Goal: Complete application form: Complete application form

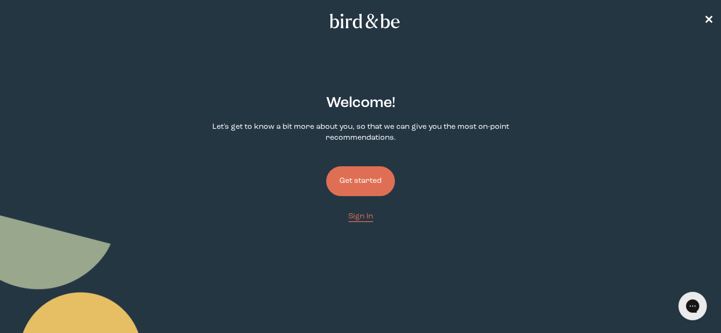
click at [374, 186] on button "Get started" at bounding box center [360, 181] width 69 height 30
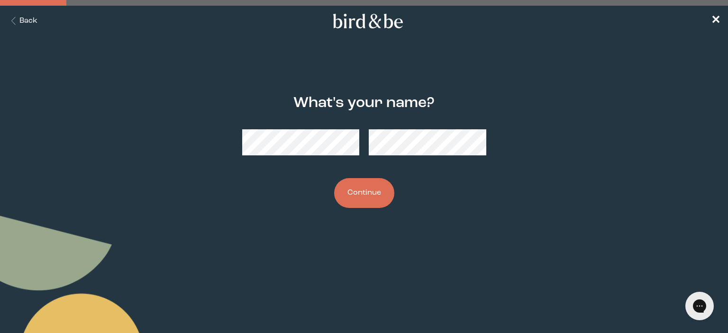
click at [364, 187] on button "Continue" at bounding box center [364, 193] width 60 height 30
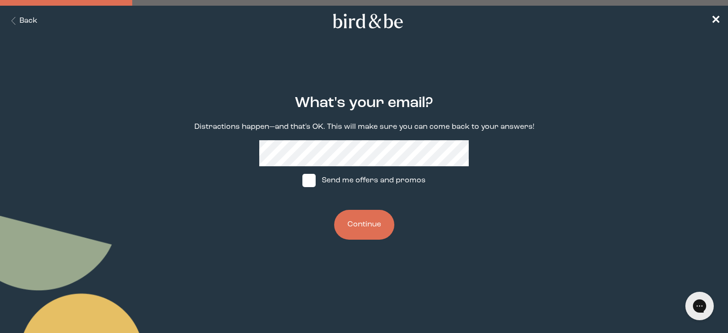
click at [374, 225] on button "Continue" at bounding box center [364, 225] width 60 height 30
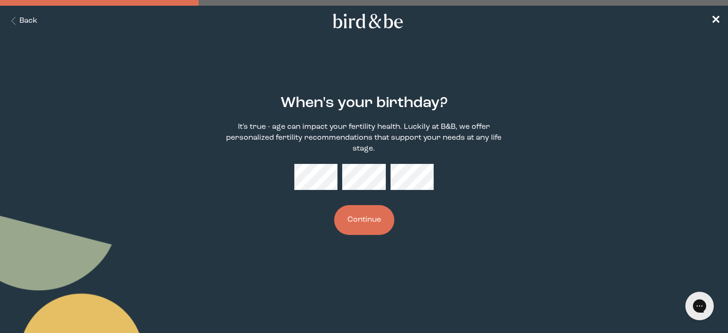
click at [358, 219] on button "Continue" at bounding box center [364, 220] width 60 height 30
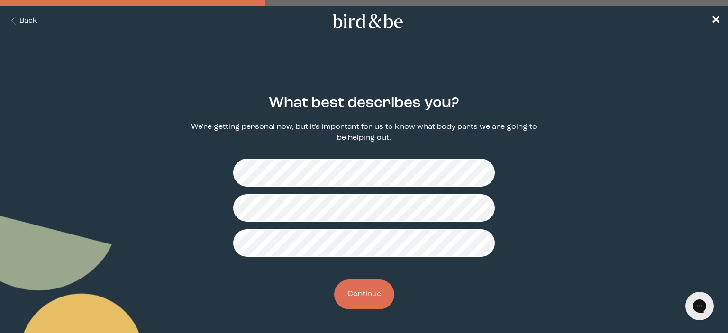
click at [372, 292] on button "Continue" at bounding box center [364, 295] width 60 height 30
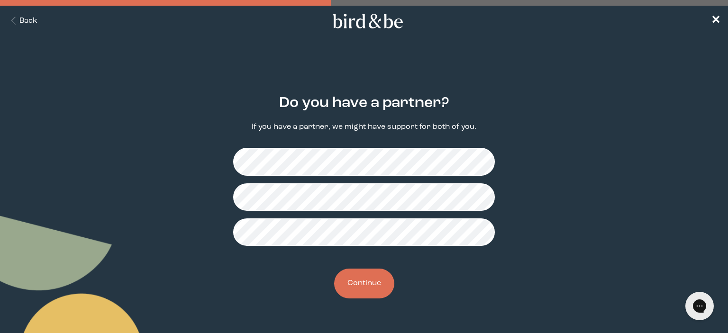
click at [374, 288] on button "Continue" at bounding box center [364, 284] width 60 height 30
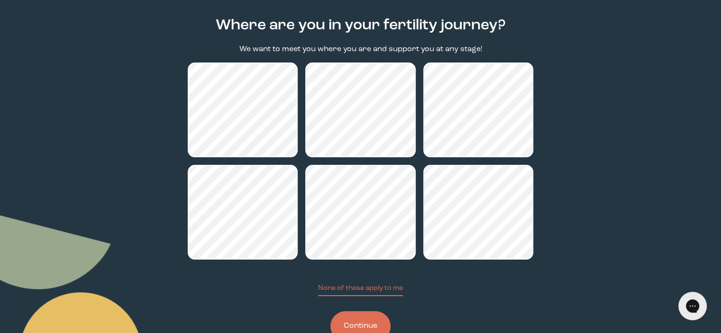
scroll to position [79, 0]
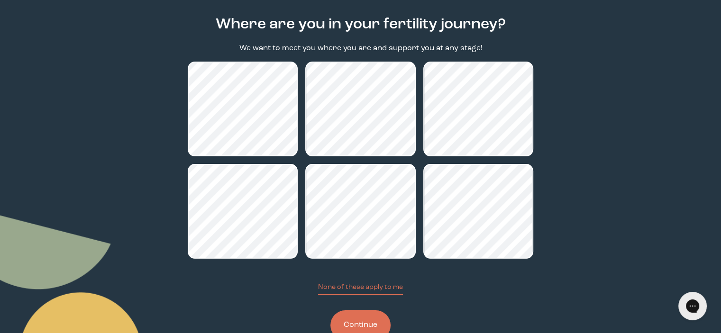
click at [370, 323] on button "Continue" at bounding box center [360, 325] width 60 height 30
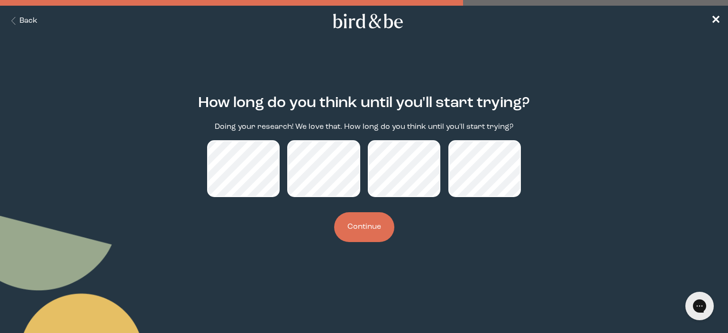
click at [373, 228] on button "Continue" at bounding box center [364, 227] width 60 height 30
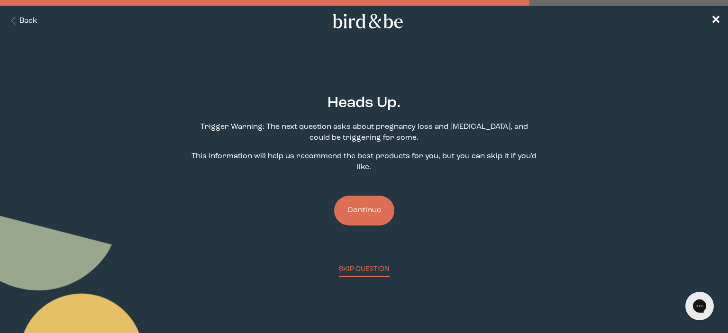
click at [377, 212] on button "Continue" at bounding box center [364, 211] width 60 height 30
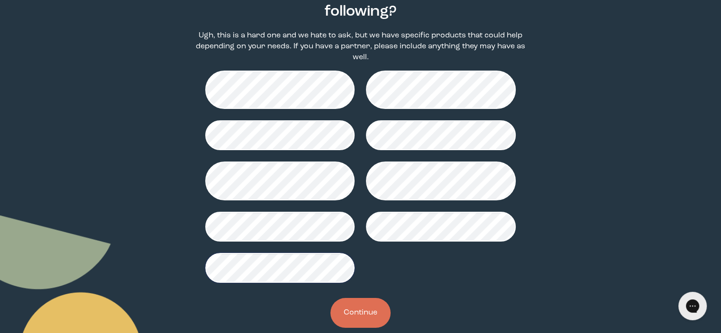
scroll to position [120, 0]
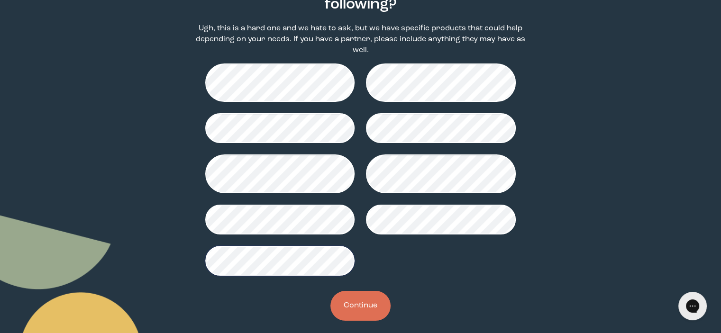
click at [362, 298] on button "Continue" at bounding box center [360, 306] width 60 height 30
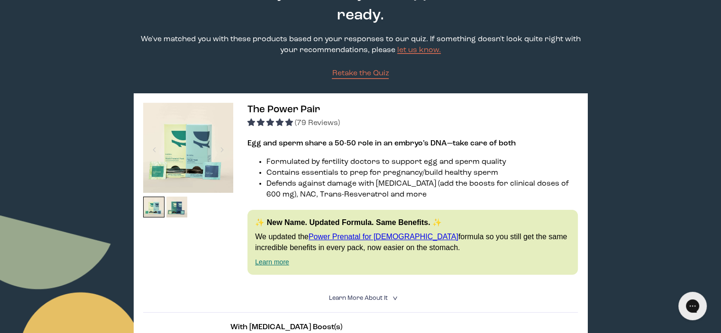
scroll to position [79, 0]
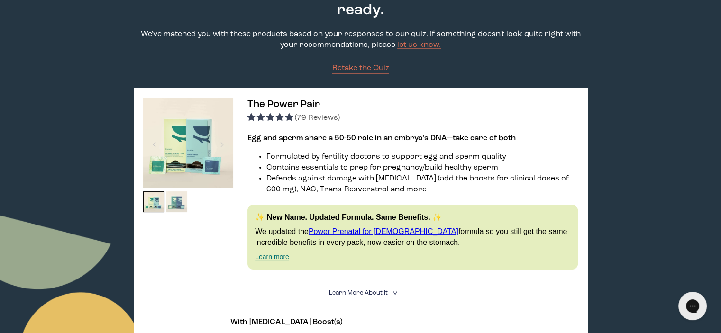
click at [178, 202] on img at bounding box center [176, 202] width 21 height 21
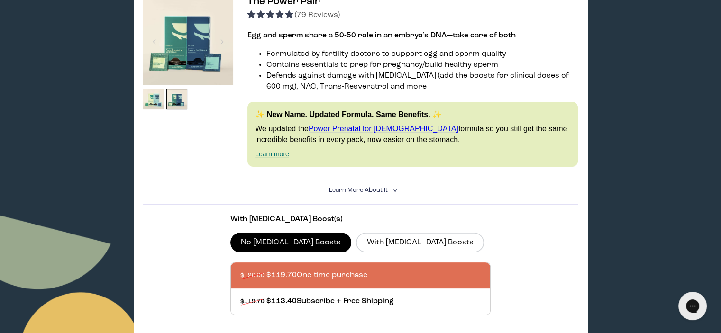
scroll to position [0, 0]
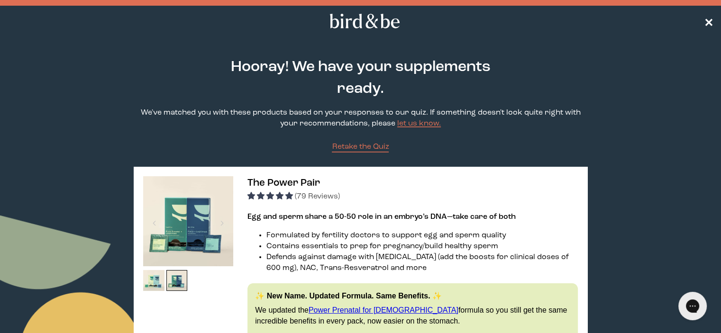
click at [711, 18] on span "✕" at bounding box center [708, 21] width 9 height 11
